Goal: Transaction & Acquisition: Purchase product/service

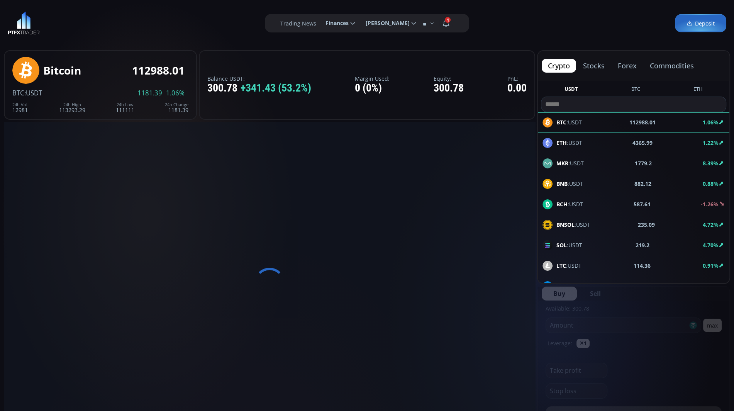
click at [704, 24] on span "Deposit" at bounding box center [700, 23] width 28 height 8
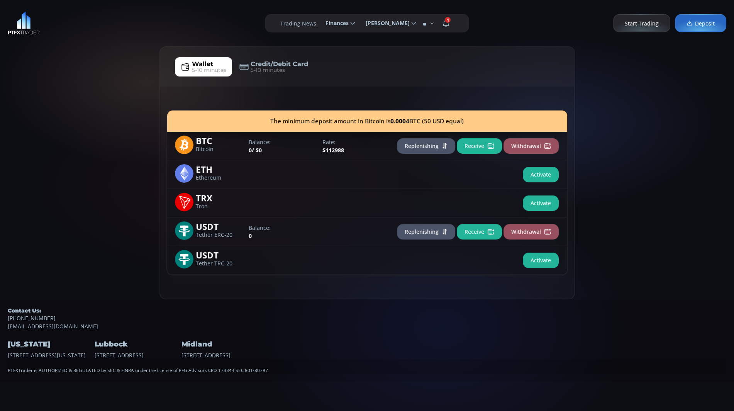
click at [430, 149] on button "Replenishing" at bounding box center [426, 145] width 58 height 15
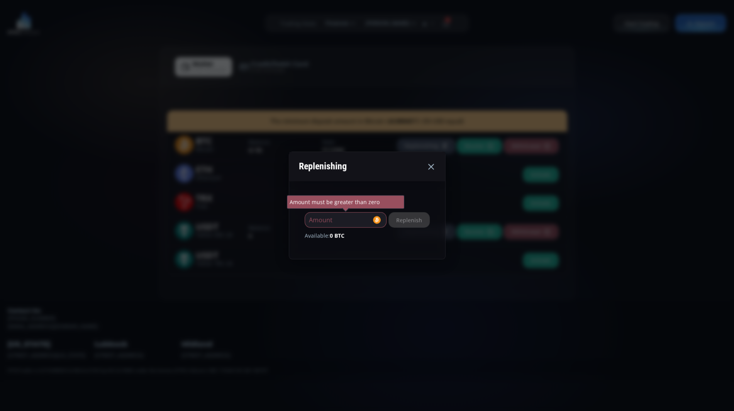
click at [435, 164] on icon at bounding box center [430, 166] width 9 height 9
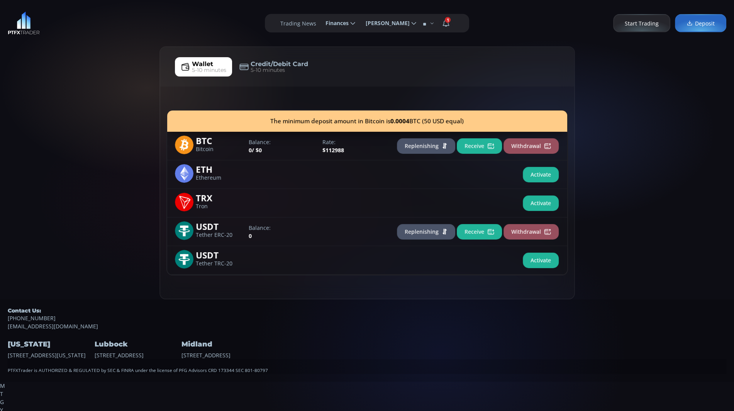
click at [471, 149] on button "Receive" at bounding box center [479, 145] width 45 height 15
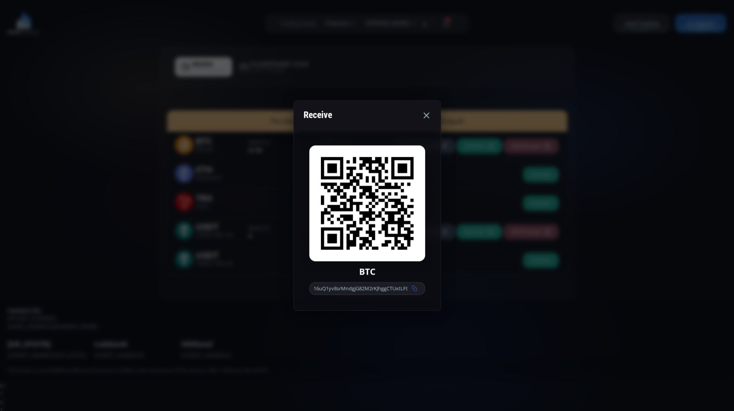
click at [415, 288] on icon at bounding box center [413, 288] width 5 height 5
